Goal: Communication & Community: Ask a question

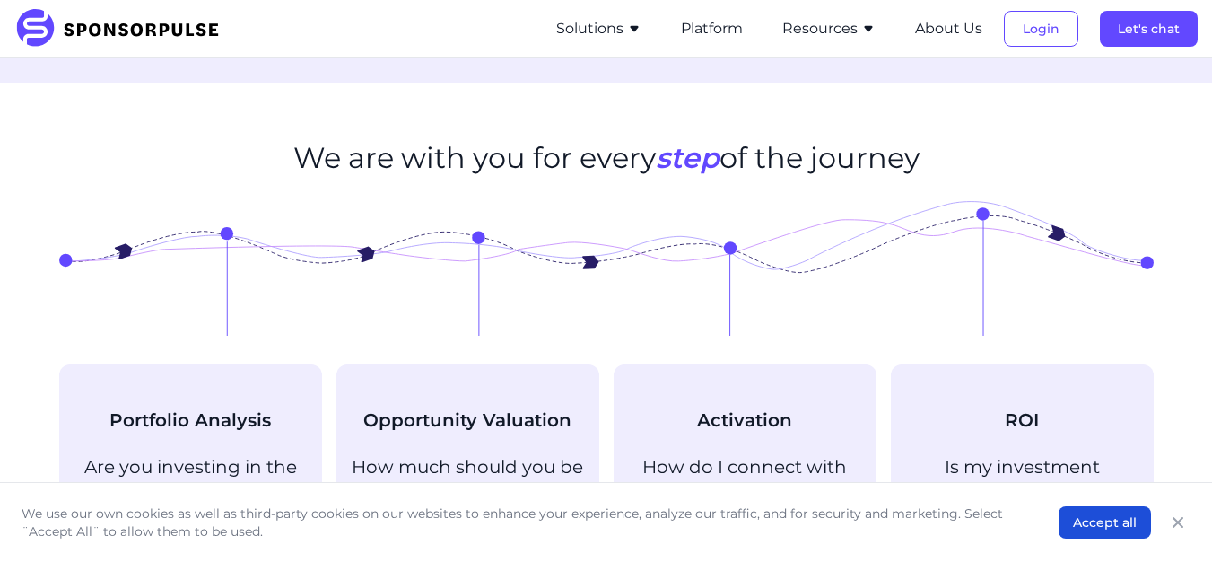
scroll to position [1615, 0]
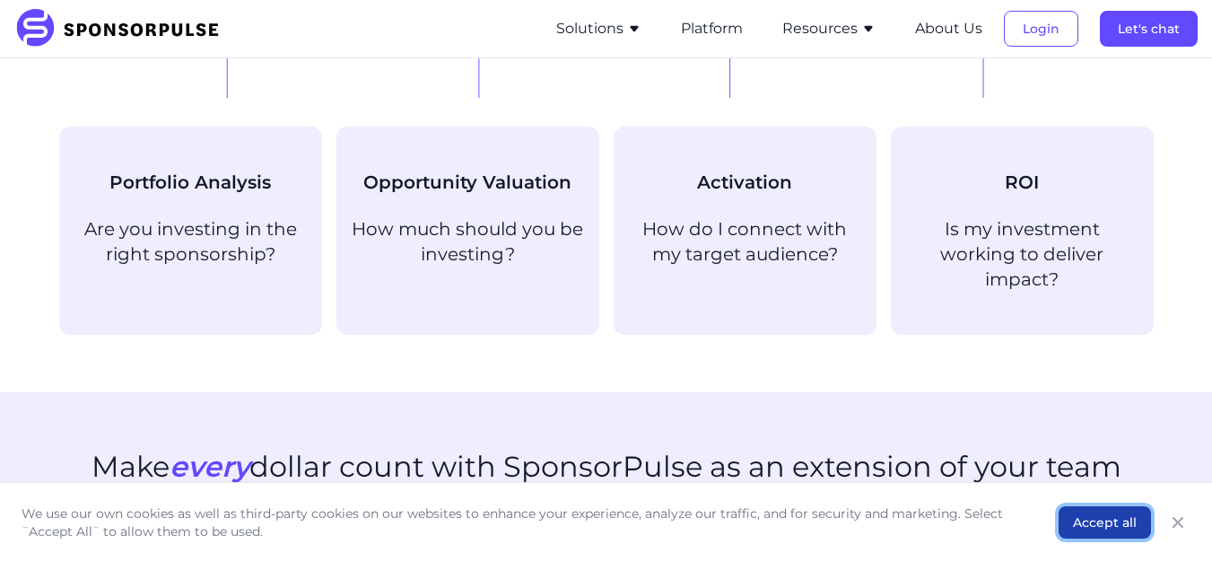
click at [1074, 522] on button "Accept all" at bounding box center [1105, 522] width 92 height 32
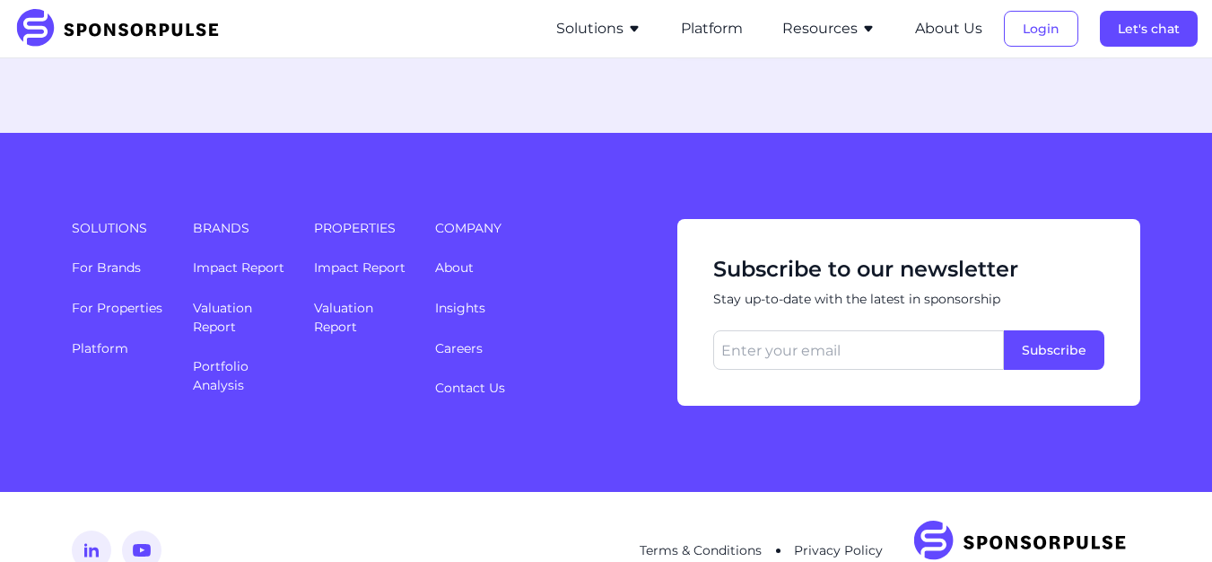
scroll to position [4961, 0]
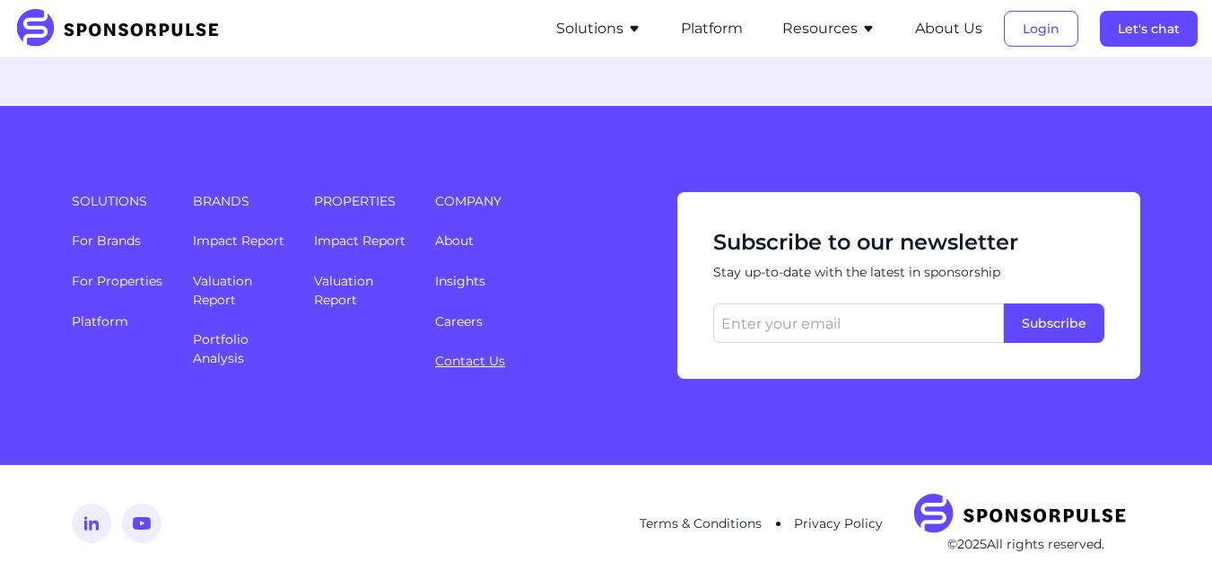
click at [466, 353] on link "Contact Us" at bounding box center [470, 361] width 70 height 16
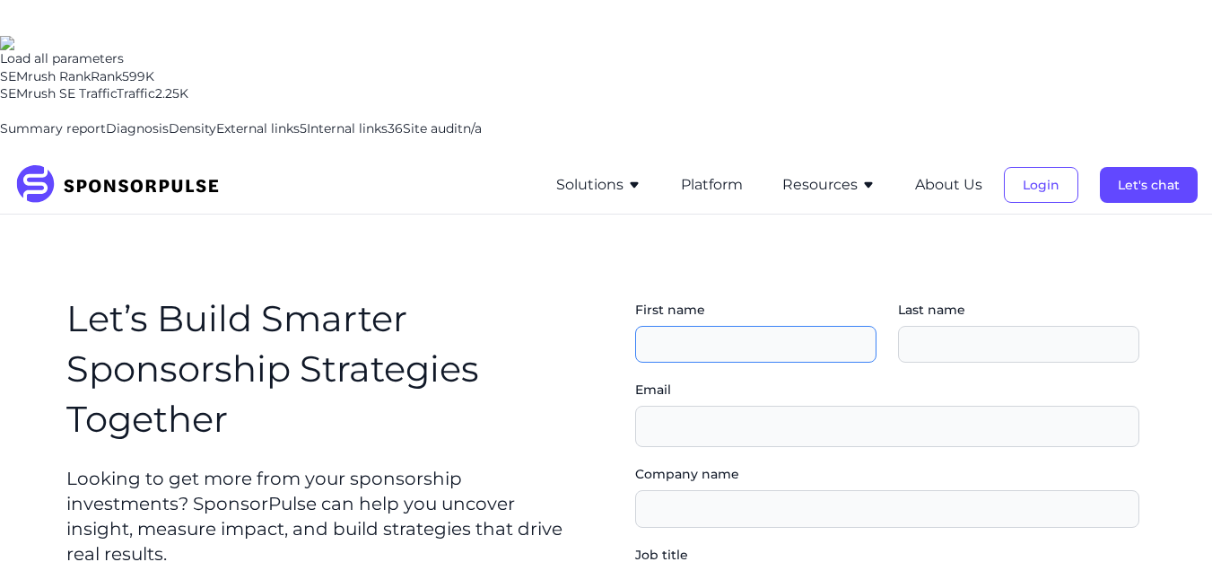
click at [706, 326] on input "First name" at bounding box center [755, 345] width 241 height 38
type input "[PERSON_NAME]"
type input "haris"
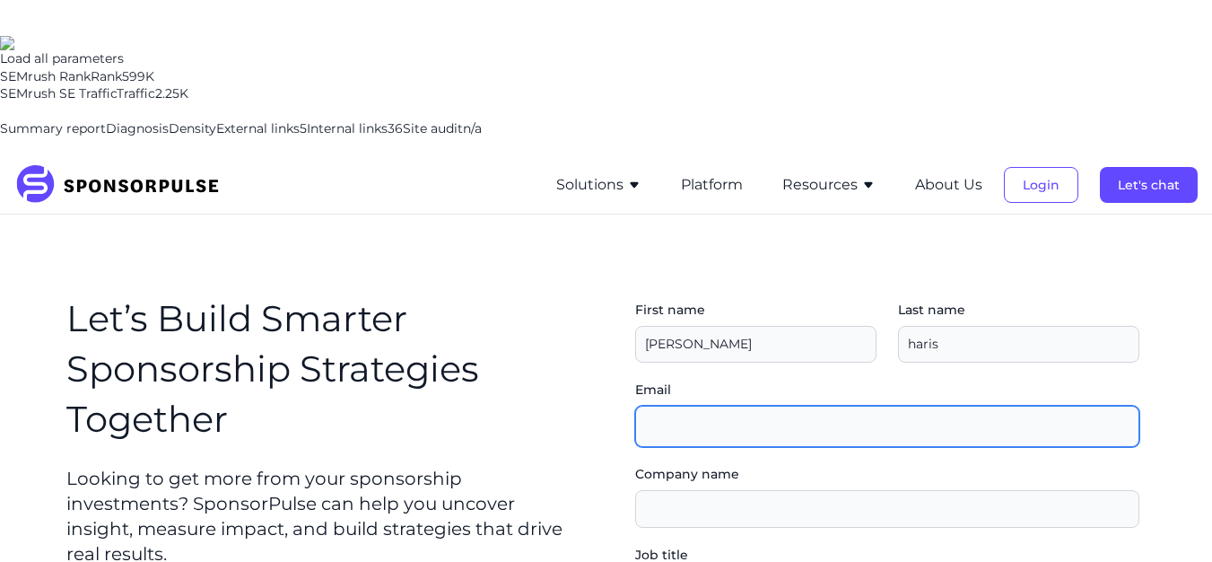
type input "[EMAIL_ADDRESS][DOMAIN_NAME]"
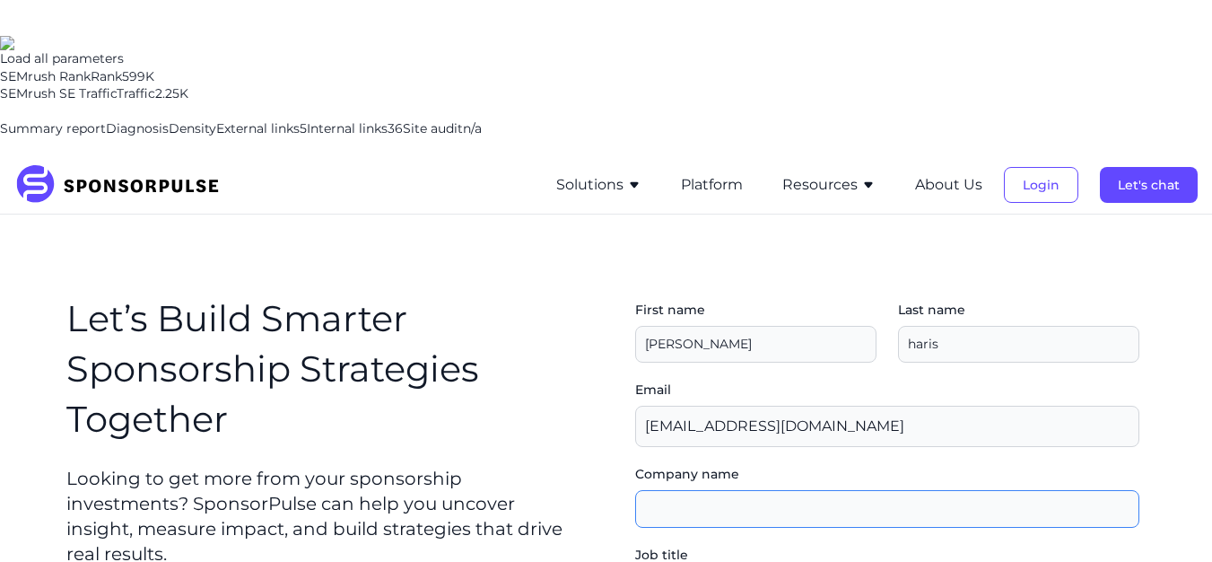
type input "SEO"
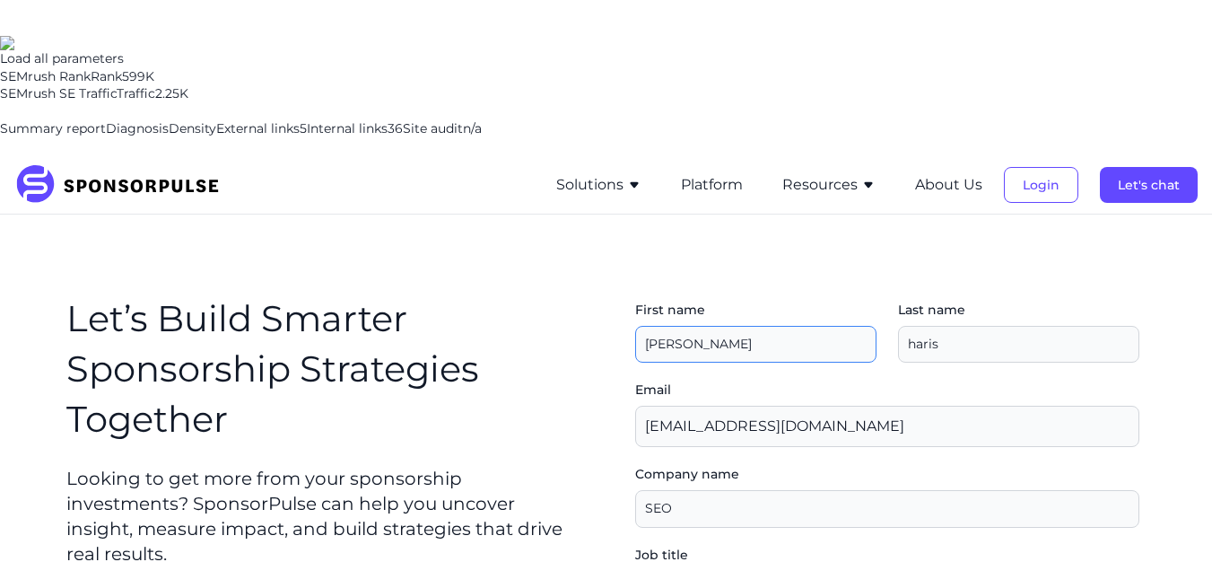
scroll to position [179, 0]
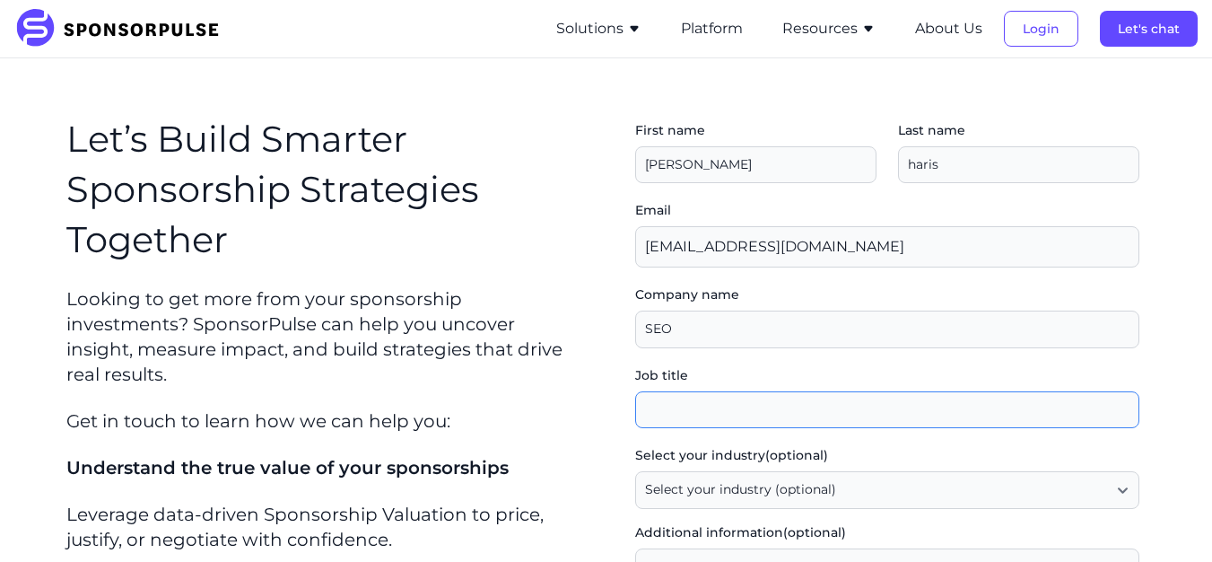
click at [685, 391] on input "Job title" at bounding box center [887, 410] width 504 height 38
type input "(Article ready) Guest post proposal for your website"
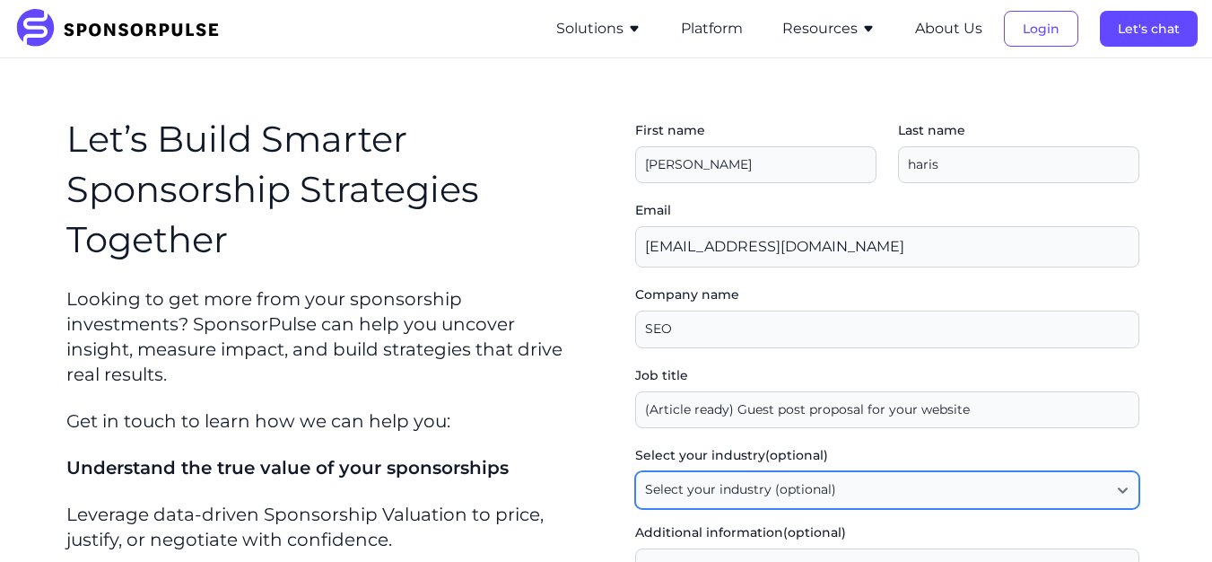
click at [736, 471] on select "Select your industry (optional) Agency / Consultant Automotive / Transportation…" at bounding box center [887, 490] width 504 height 38
select select "Other"
click at [641, 471] on select "Select your industry (optional) Agency / Consultant Automotive / Transportation…" at bounding box center [887, 490] width 504 height 38
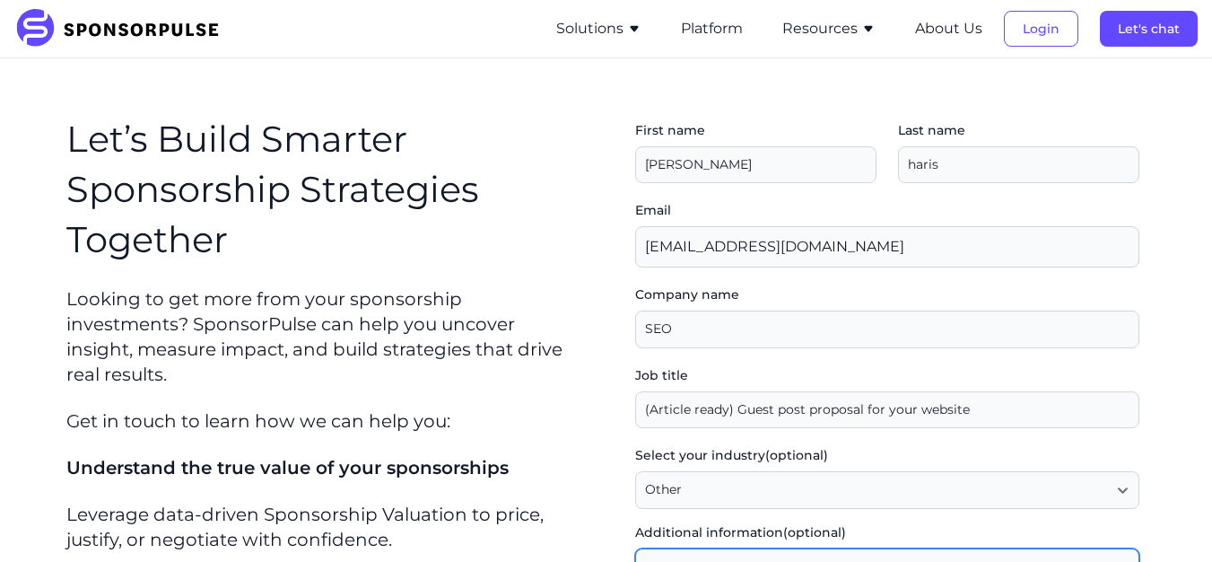
paste textarea "Hello, We hope you're having a great day. My name is [PERSON_NAME] — I’m a free…"
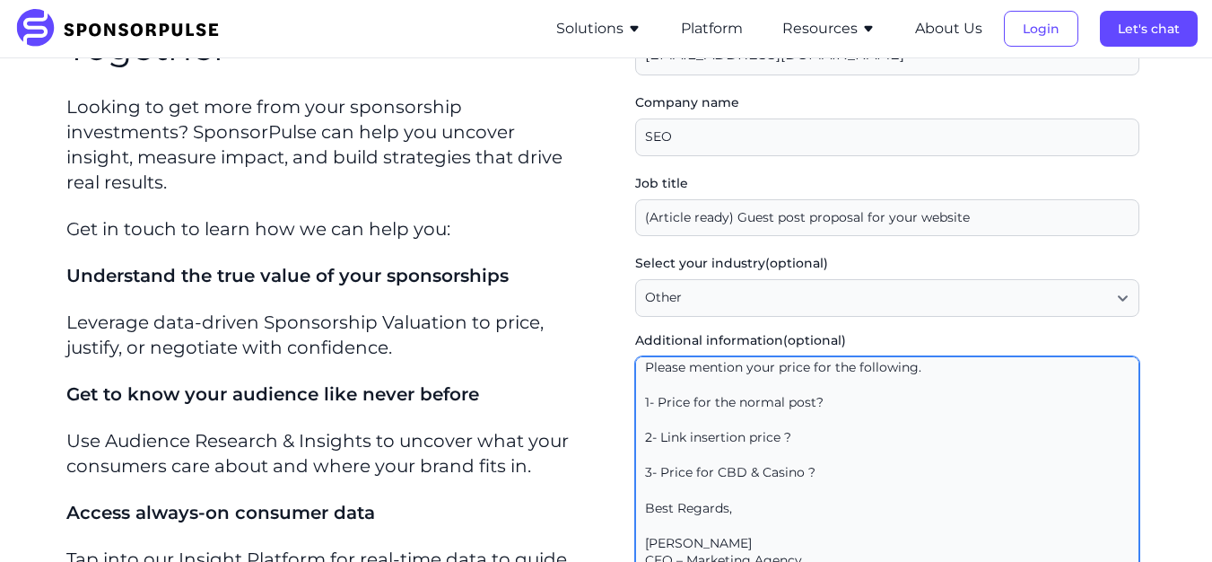
scroll to position [473, 0]
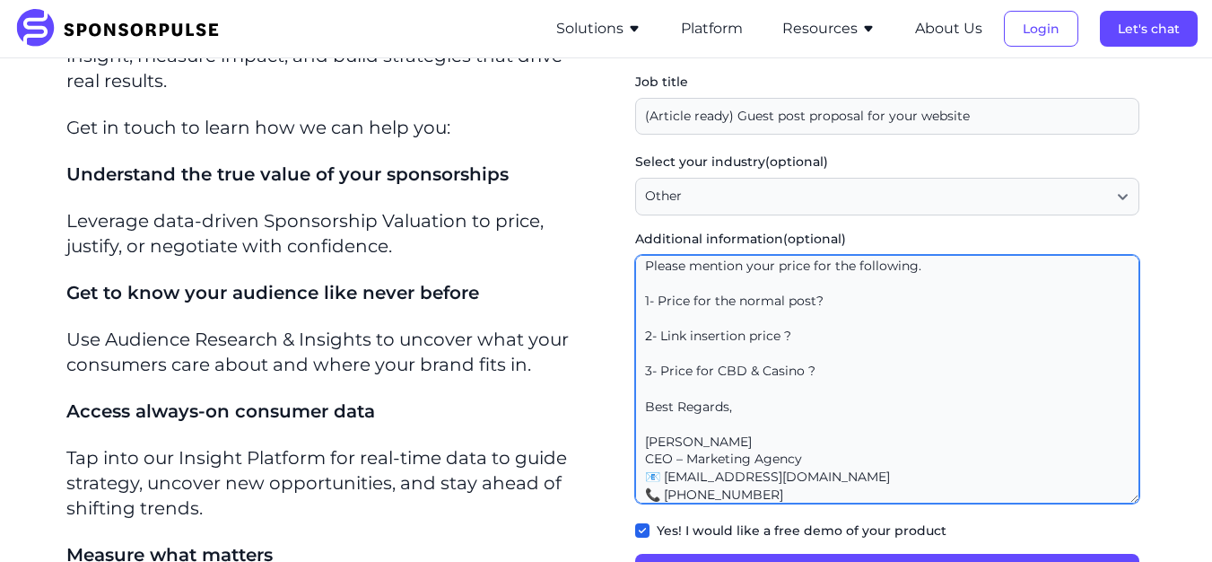
type textarea "Hello, We hope you're having a great day. My name is [PERSON_NAME] — I’m a free…"
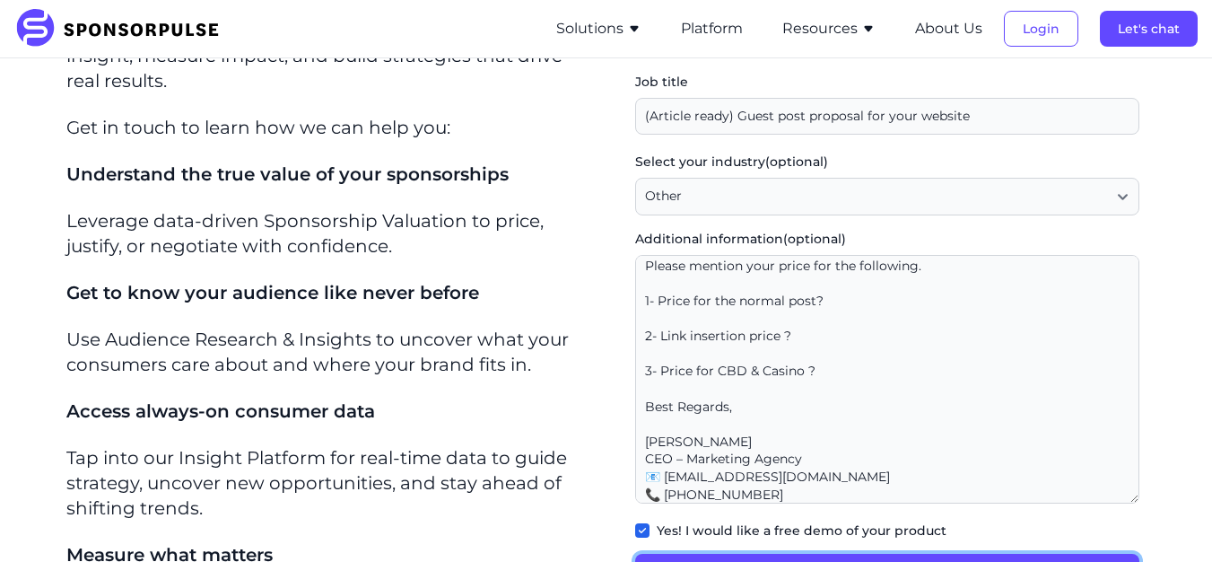
click at [900, 553] on button "Submit" at bounding box center [887, 571] width 504 height 36
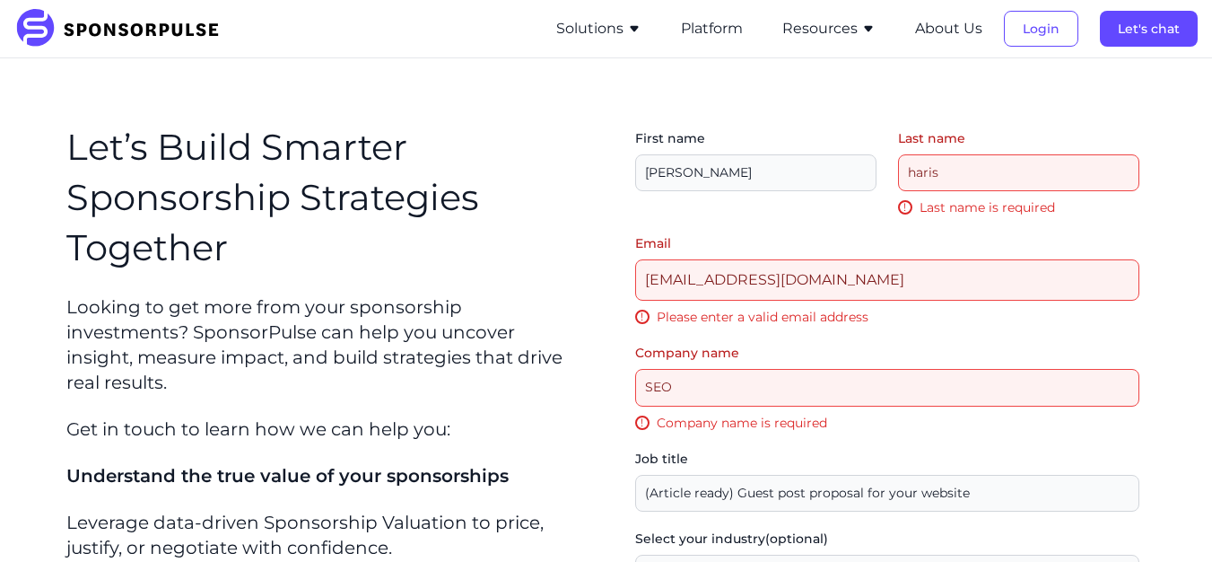
scroll to position [166, 0]
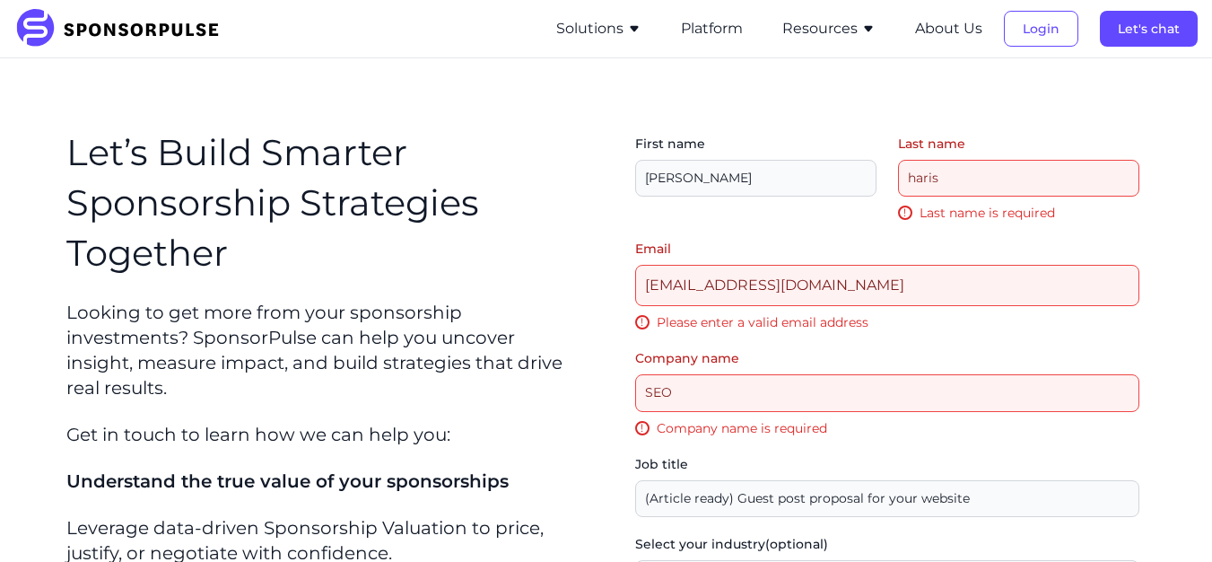
click at [876, 135] on div "First name" at bounding box center [755, 179] width 241 height 88
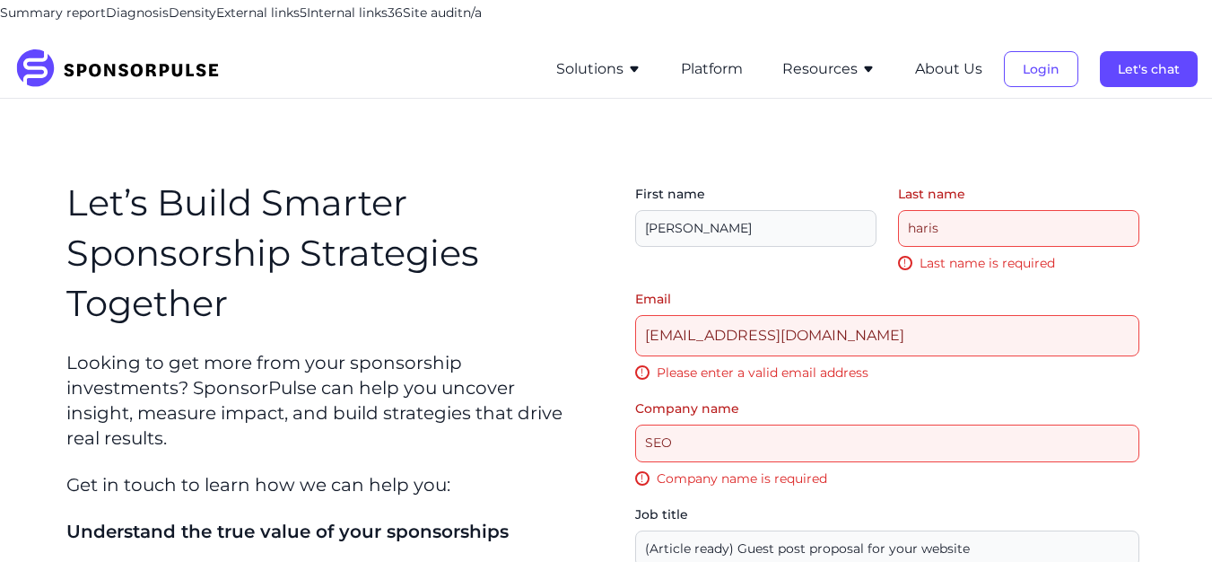
scroll to position [76, 0]
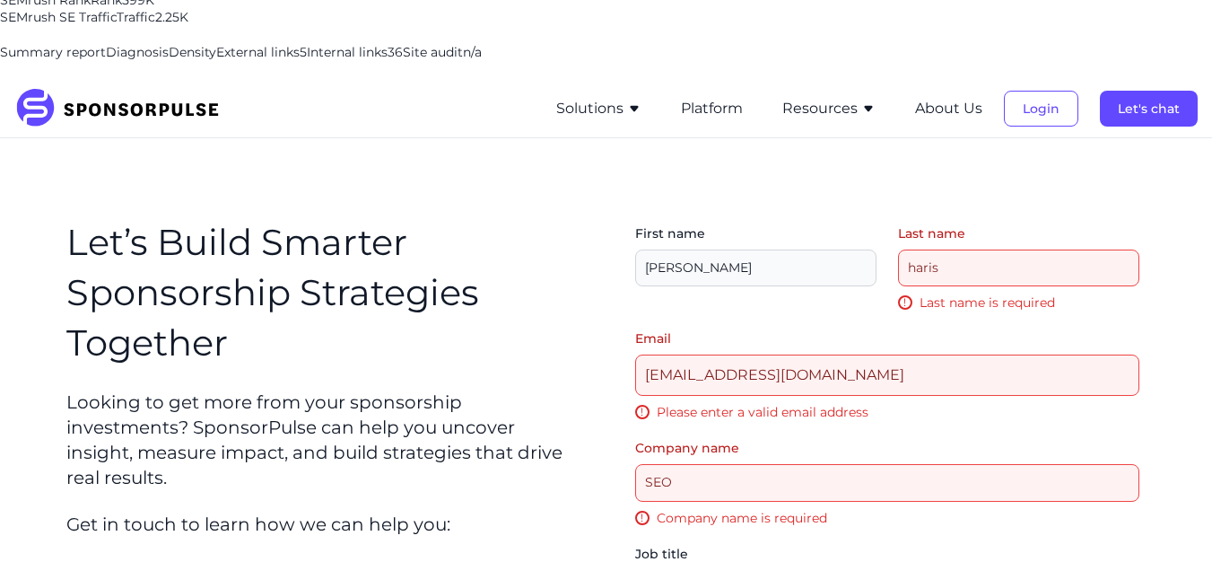
click at [553, 217] on h1 "Let’s Build Smarter Sponsorship Strategies Together" at bounding box center [325, 292] width 519 height 151
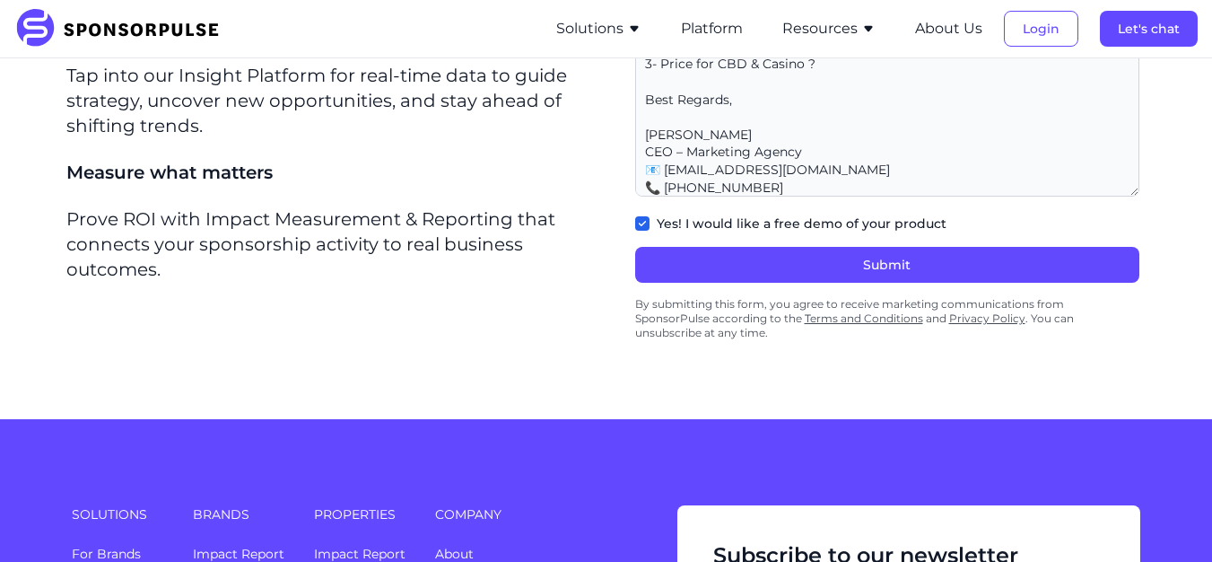
scroll to position [884, 0]
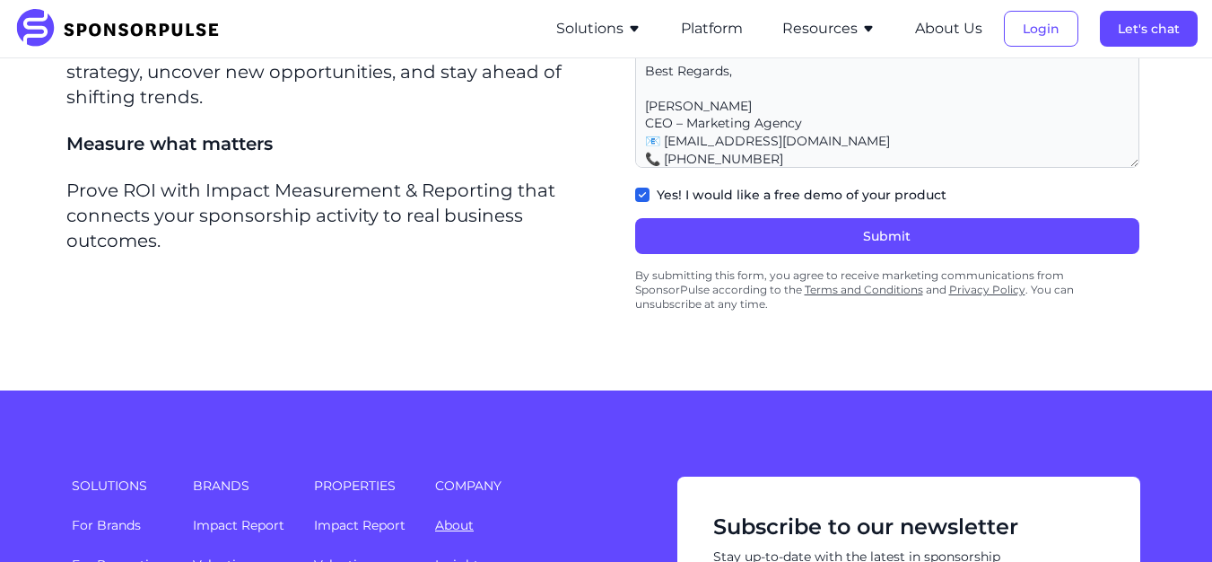
click at [456, 517] on link "About" at bounding box center [454, 525] width 39 height 16
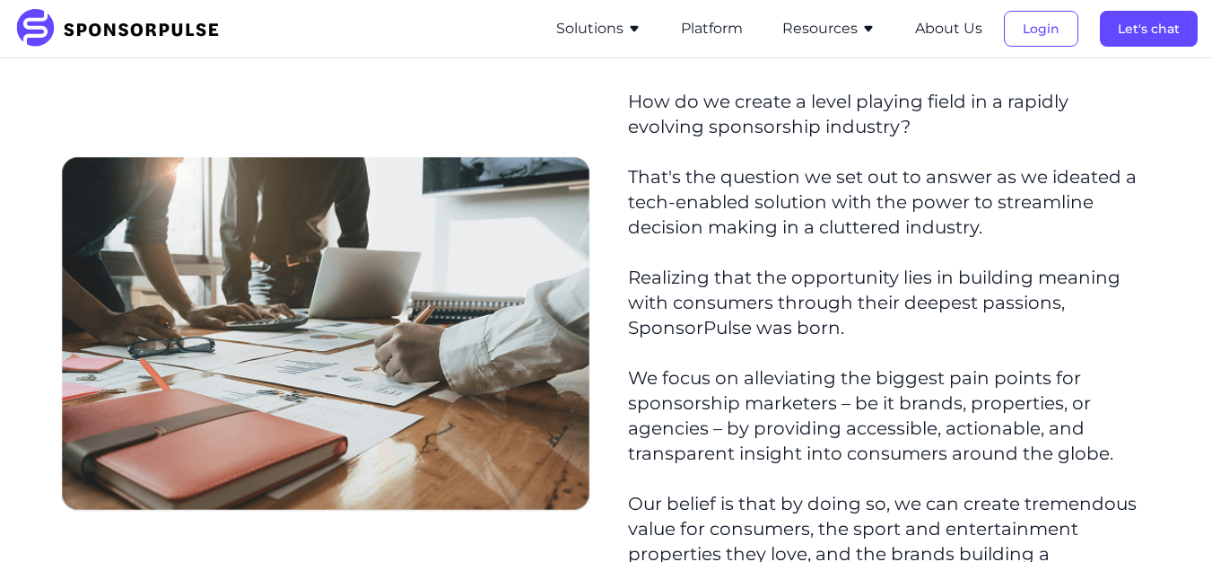
scroll to position [538, 0]
